Goal: Transaction & Acquisition: Book appointment/travel/reservation

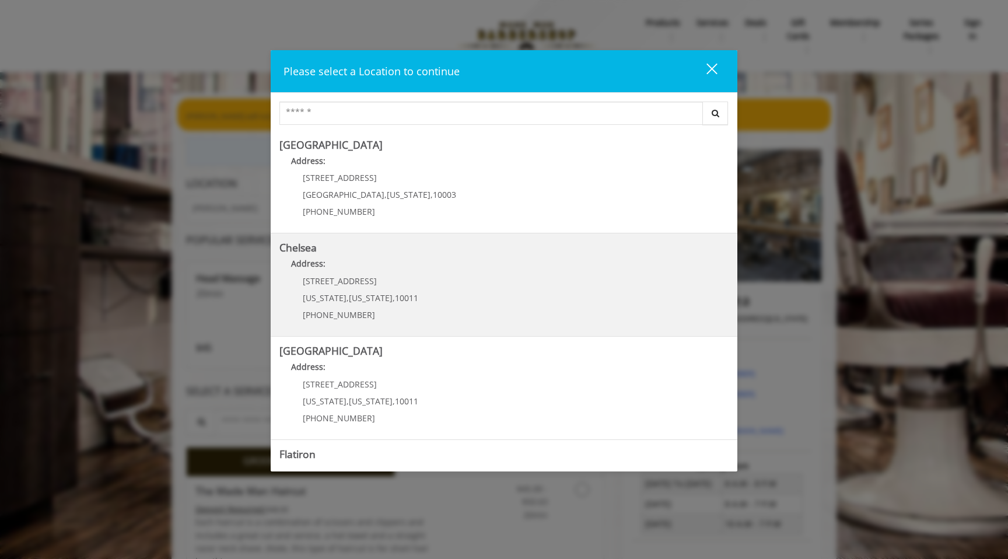
click at [456, 282] on link "Chelsea Address: [STREET_ADDRESS][US_STATE][US_STATE] (917) 639-3902" at bounding box center [503, 284] width 449 height 85
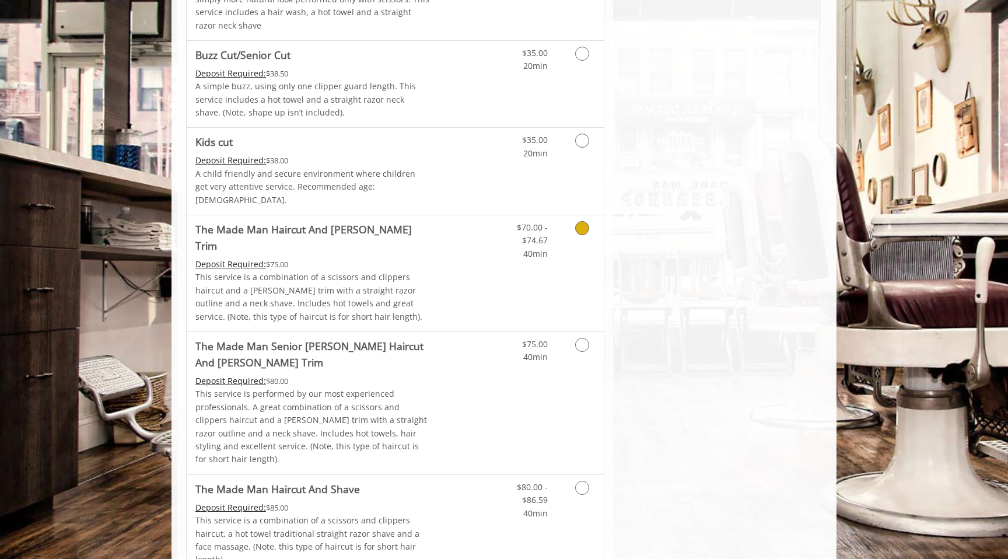
scroll to position [868, 0]
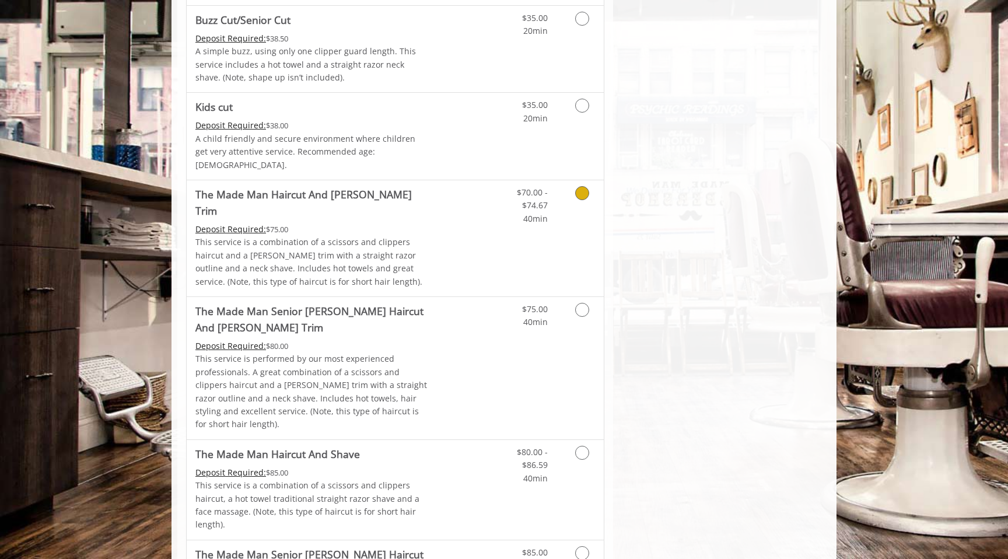
click at [463, 244] on link "Discounted Price" at bounding box center [464, 238] width 69 height 116
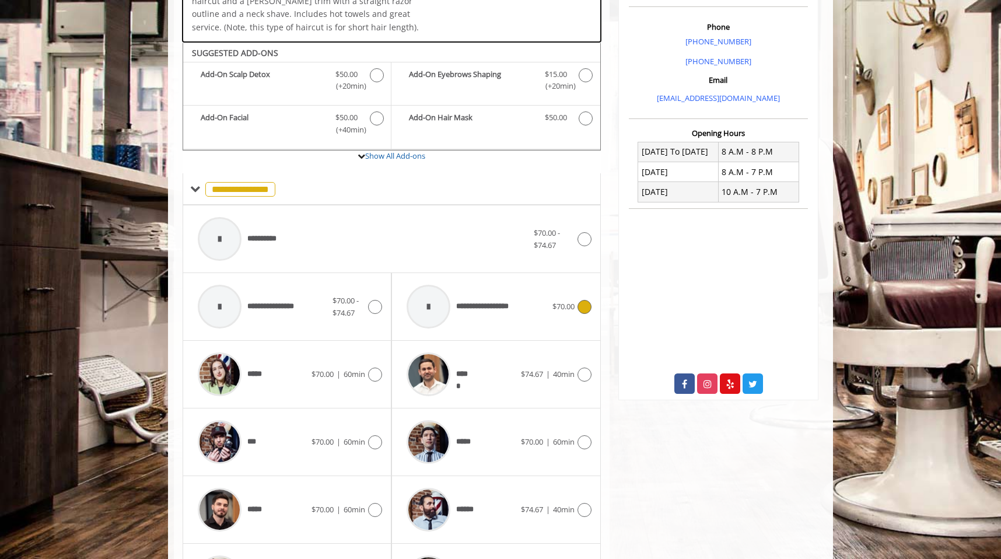
scroll to position [358, 0]
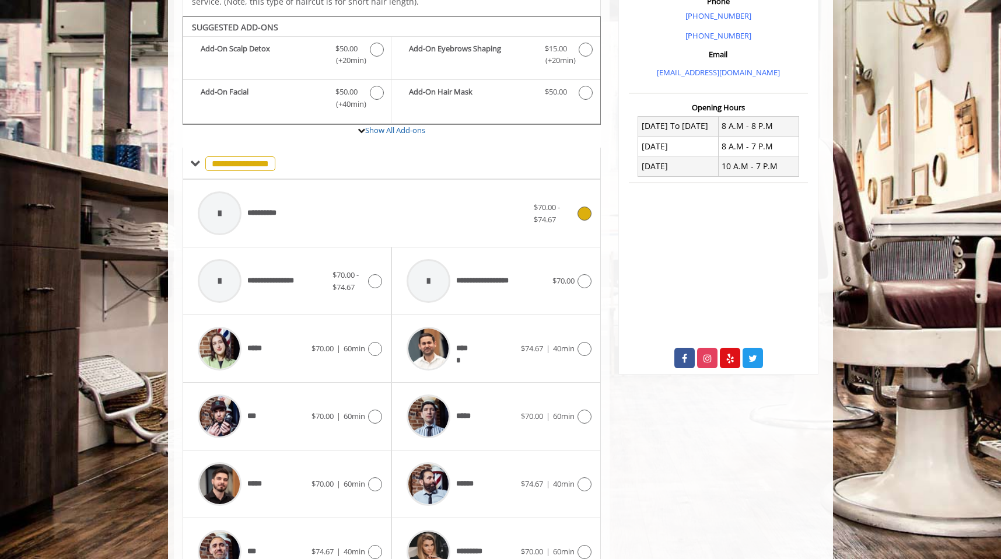
click at [444, 194] on div "**********" at bounding box center [363, 212] width 342 height 55
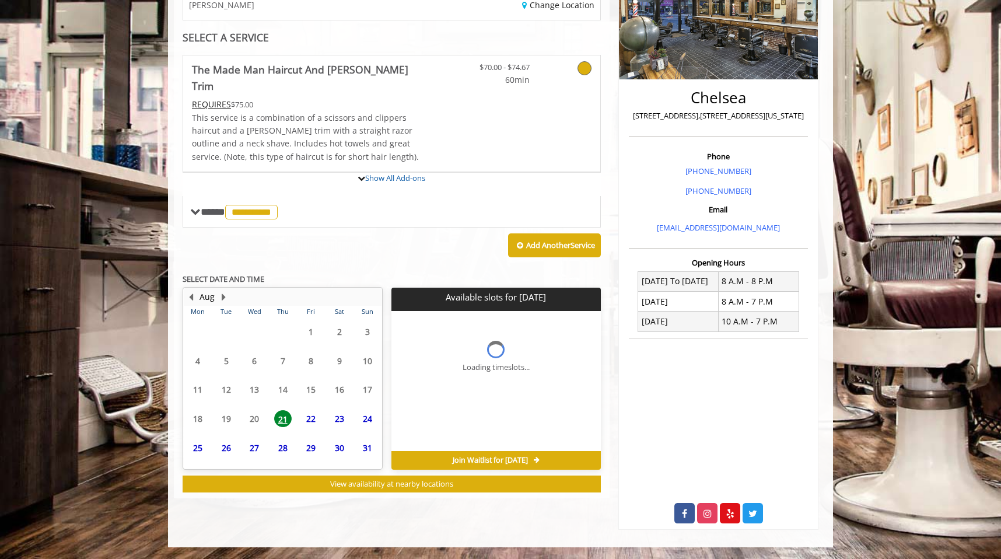
scroll to position [278, 0]
